Goal: Task Accomplishment & Management: Use online tool/utility

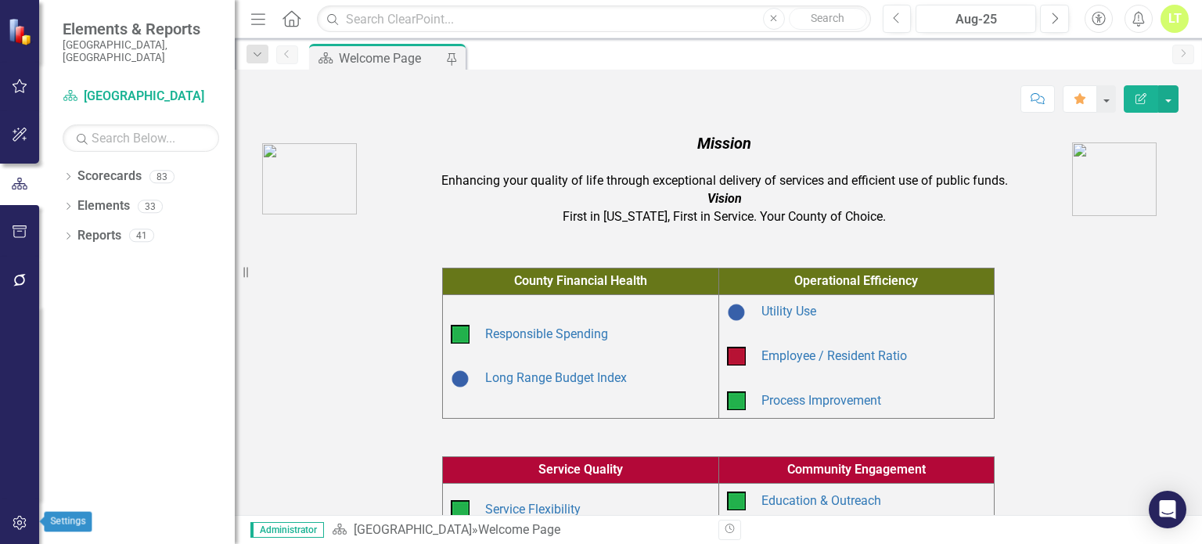
click at [20, 517] on icon "button" at bounding box center [20, 522] width 16 height 13
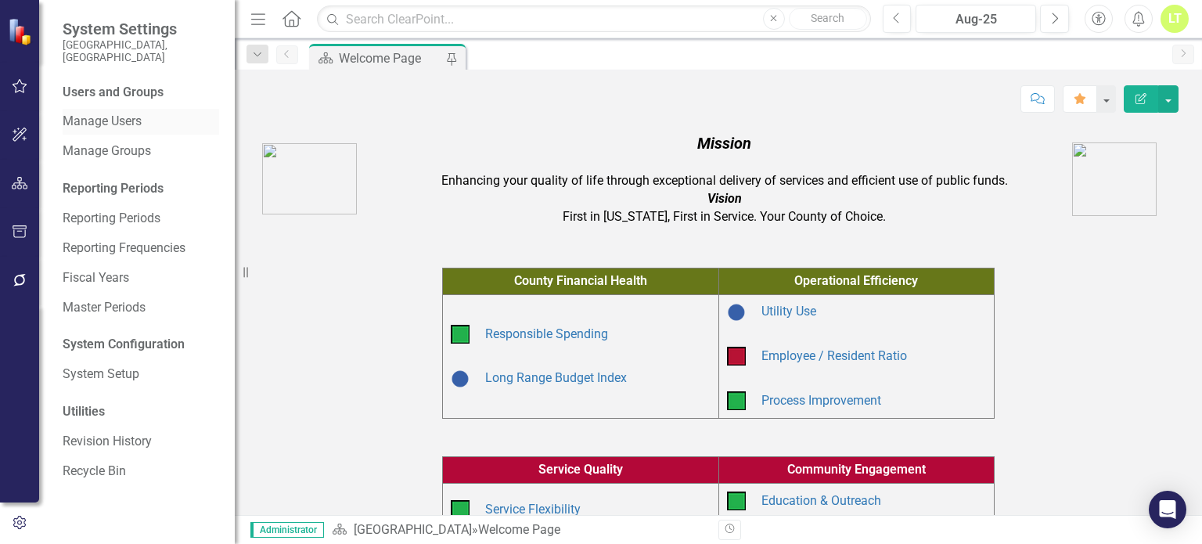
click at [97, 117] on link "Manage Users" at bounding box center [141, 122] width 156 height 18
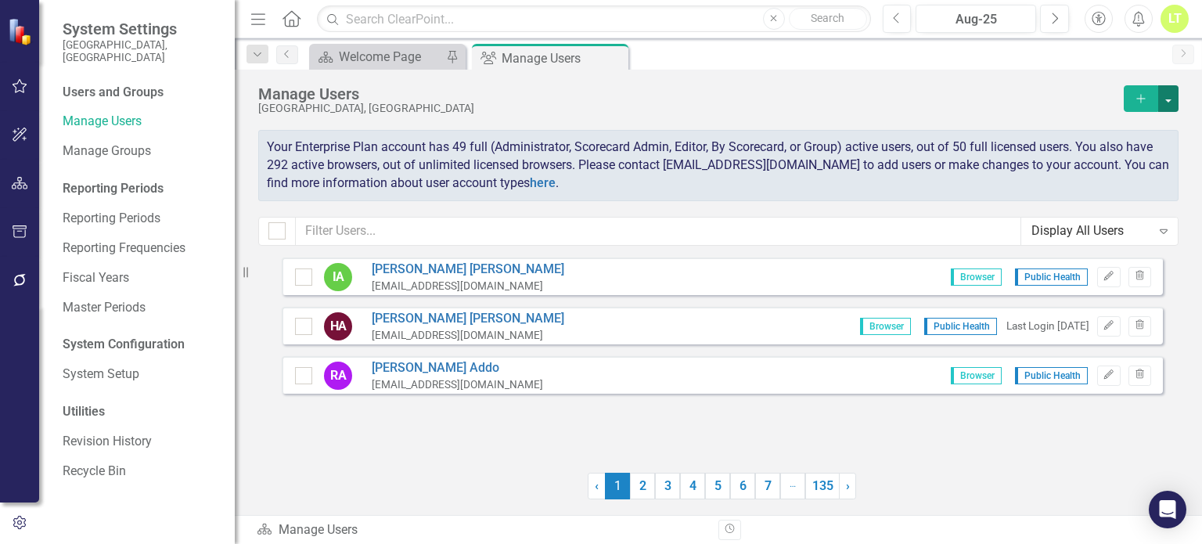
click at [1173, 104] on button "button" at bounding box center [1168, 98] width 20 height 27
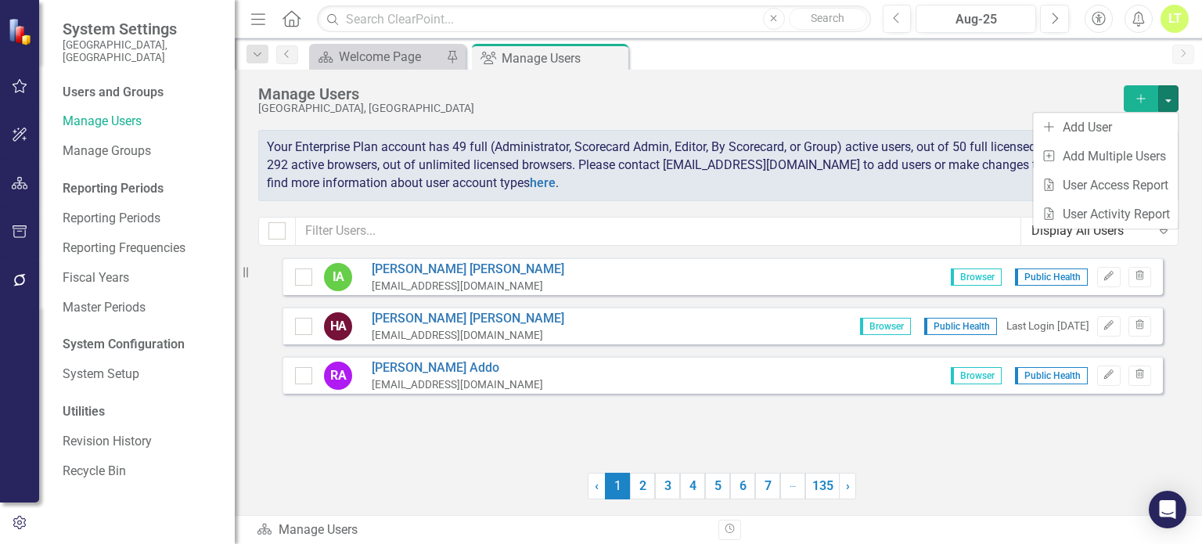
click at [1042, 465] on div "IA [PERSON_NAME] [EMAIL_ADDRESS][DOMAIN_NAME] Browser Public Health Edit Trash …" at bounding box center [722, 378] width 928 height 242
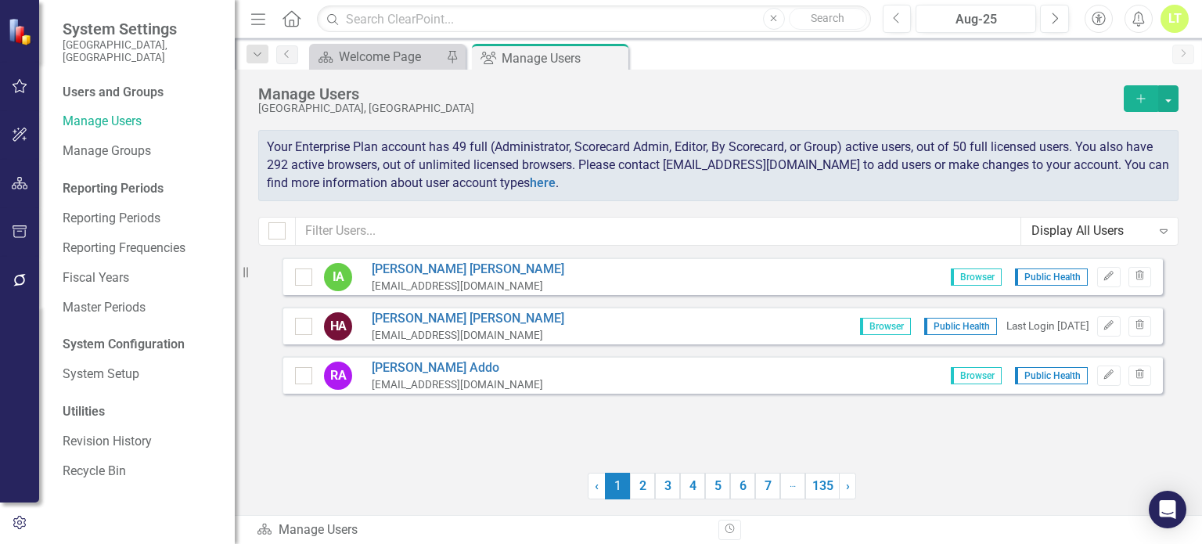
click at [1164, 227] on icon "Expand" at bounding box center [1163, 231] width 16 height 13
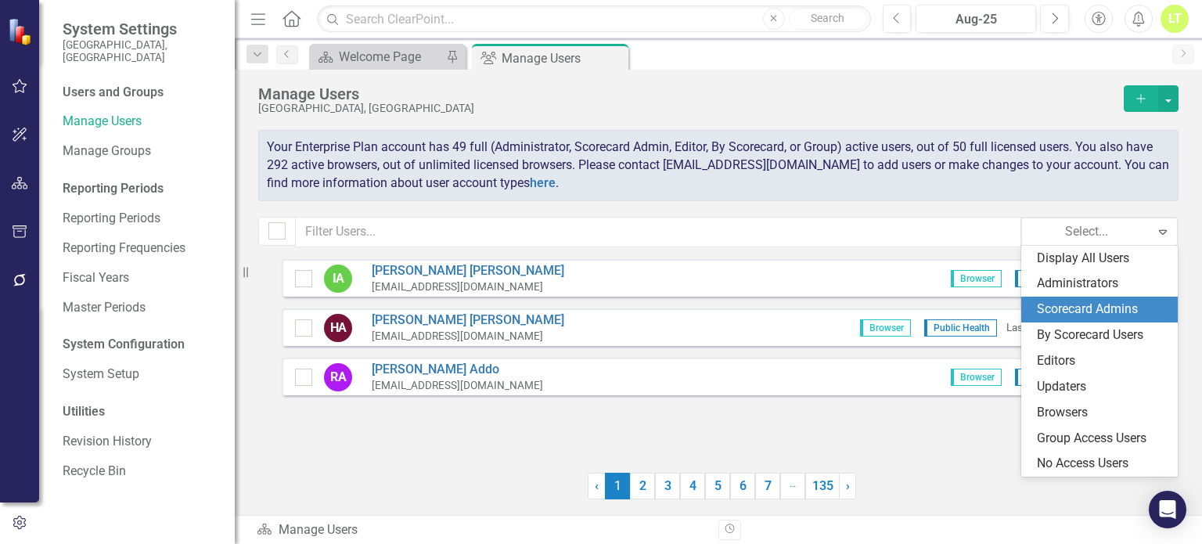
click at [1061, 306] on div "Scorecard Admins" at bounding box center [1102, 309] width 131 height 18
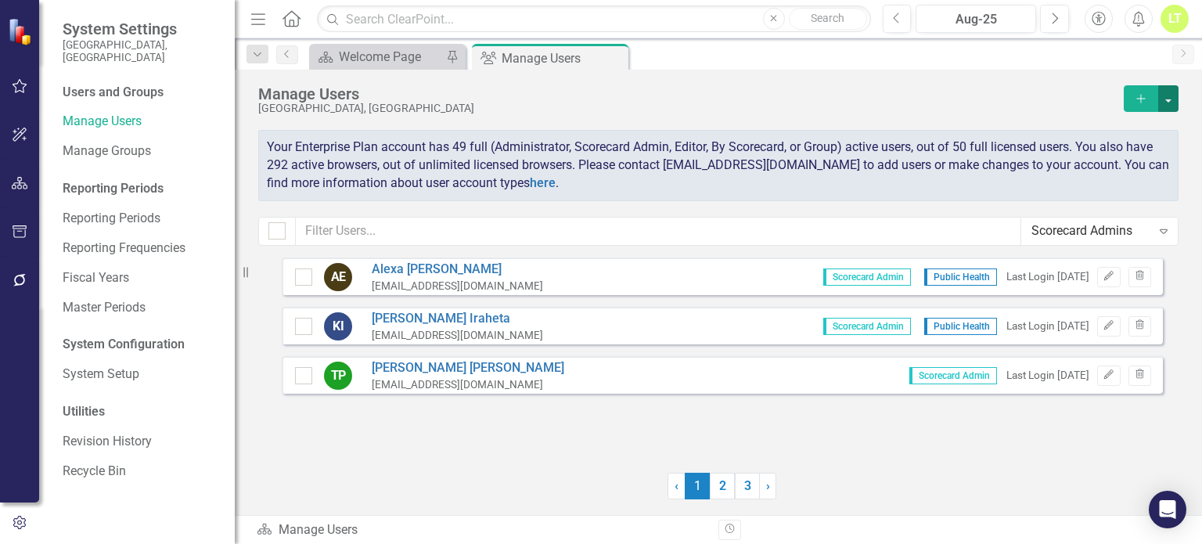
click at [1170, 102] on button "button" at bounding box center [1168, 98] width 20 height 27
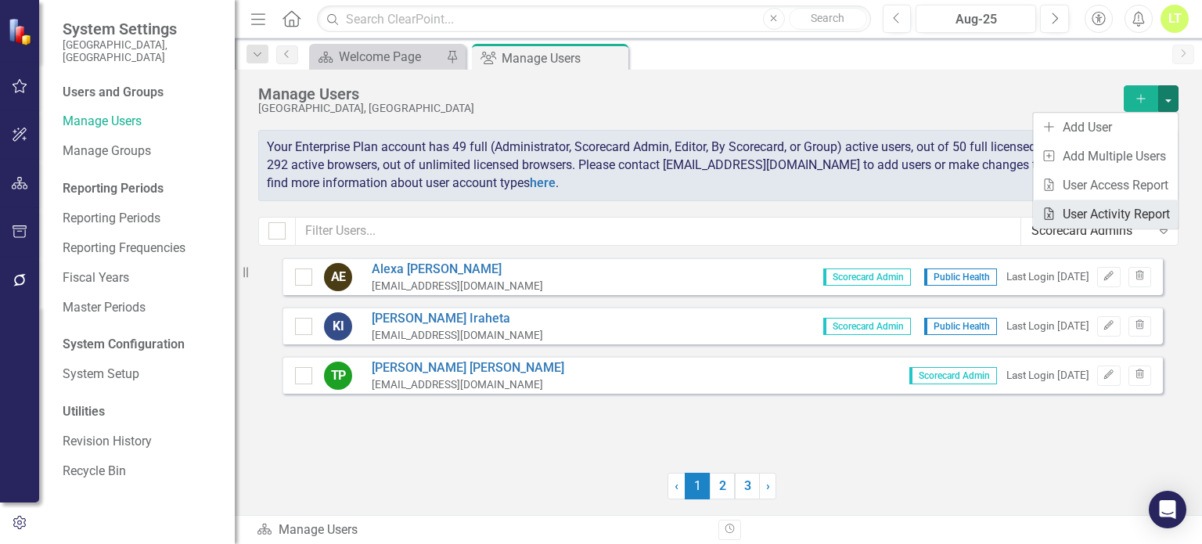
click at [1080, 212] on link "Excel File User Activity Report" at bounding box center [1105, 213] width 145 height 29
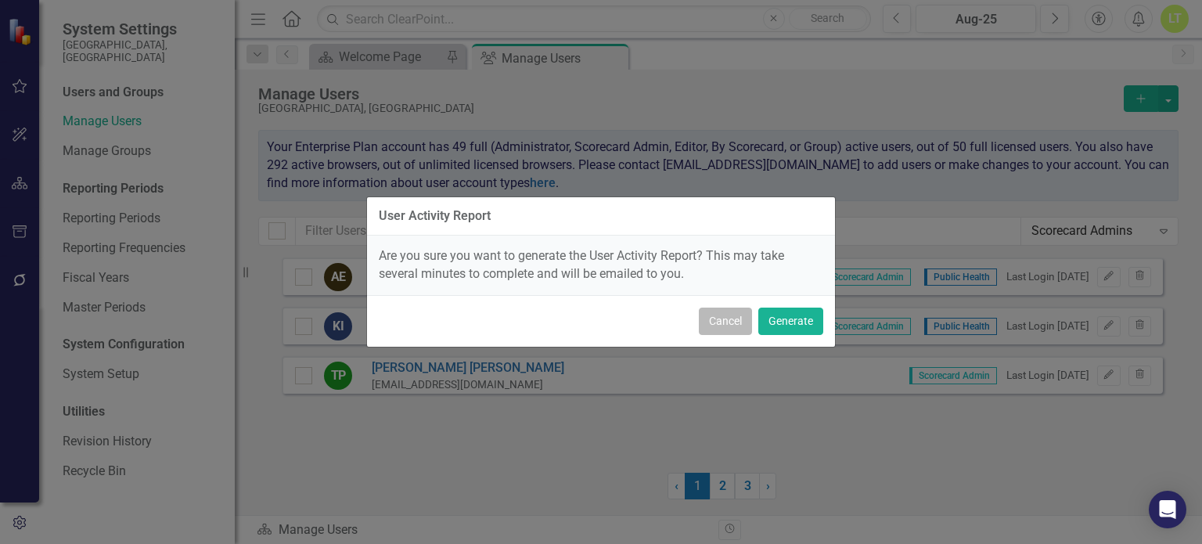
click at [723, 318] on button "Cancel" at bounding box center [725, 320] width 53 height 27
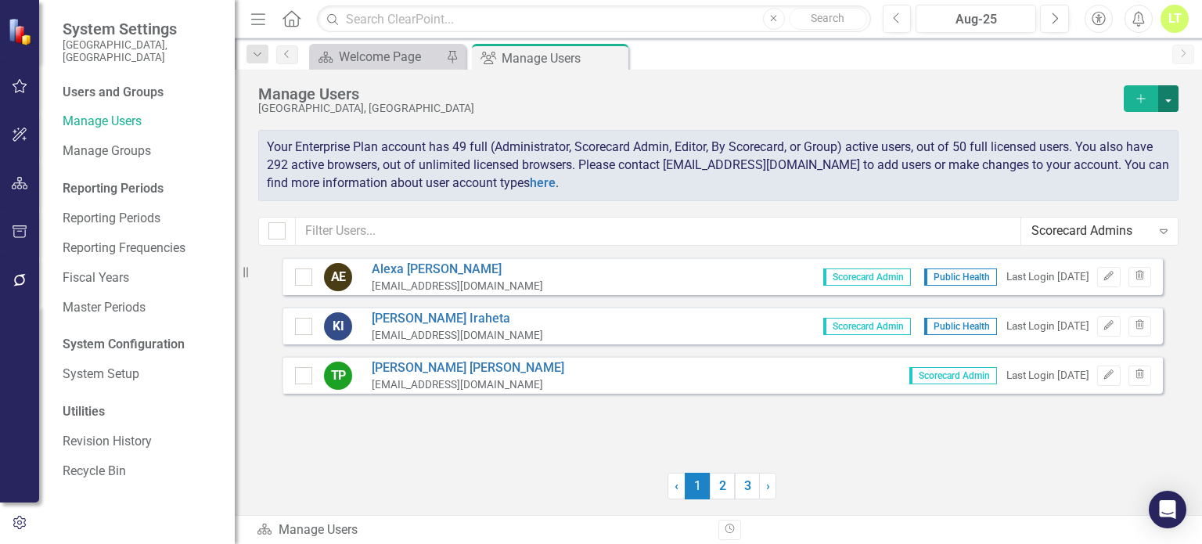
click at [1171, 93] on button "button" at bounding box center [1168, 98] width 20 height 27
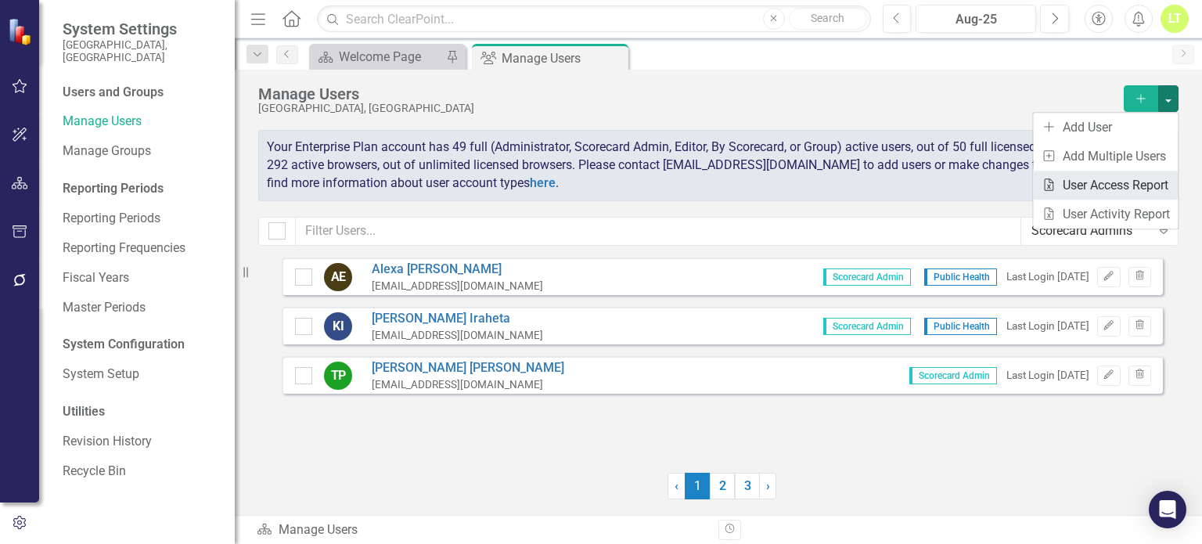
click at [1134, 178] on link "Excel File User Access Report" at bounding box center [1105, 185] width 145 height 29
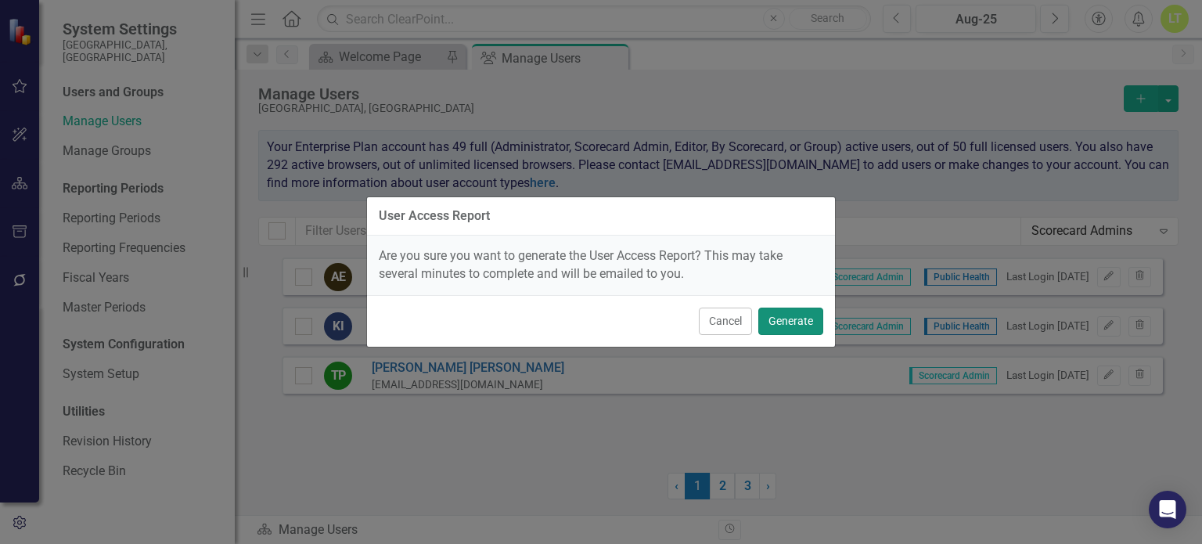
click at [814, 313] on button "Generate" at bounding box center [790, 320] width 65 height 27
